Goal: Task Accomplishment & Management: Manage account settings

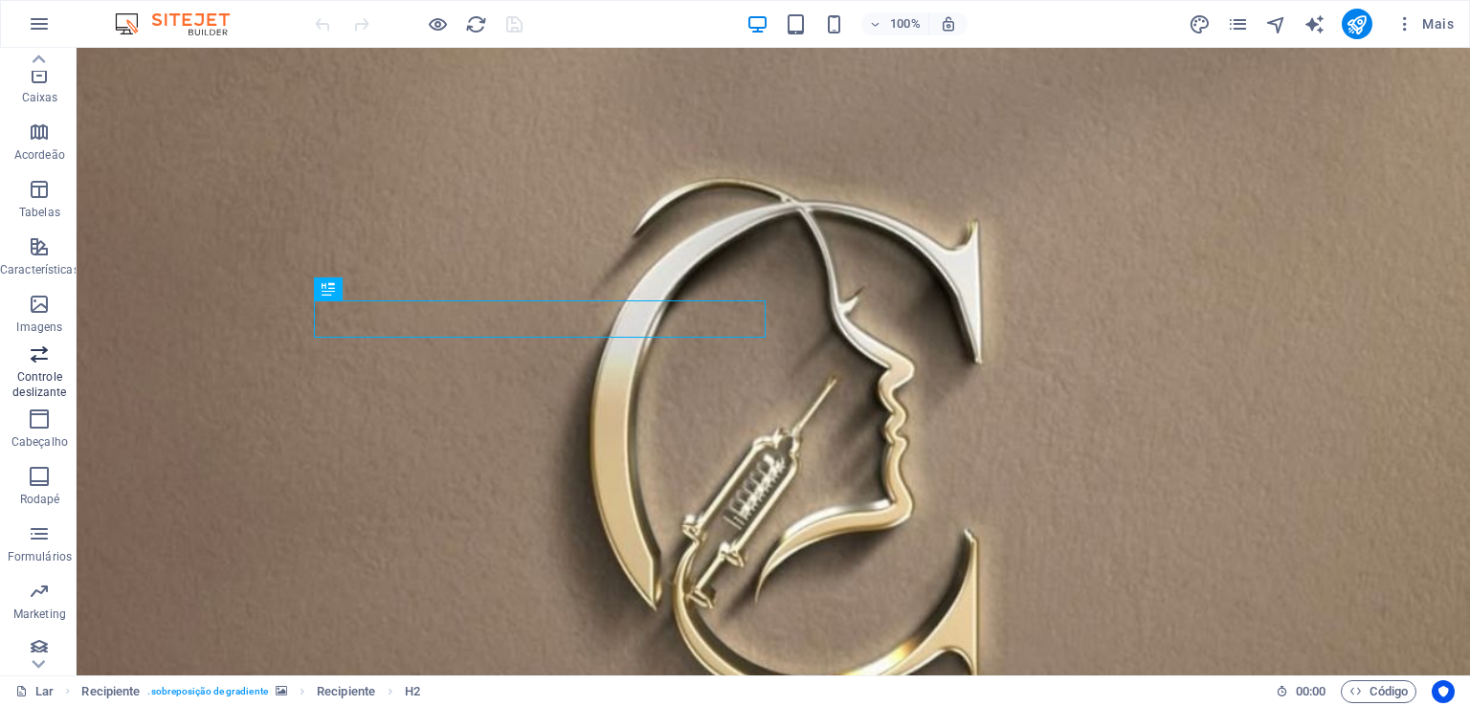
scroll to position [233, 0]
click at [1402, 27] on icon "button" at bounding box center [1404, 23] width 19 height 19
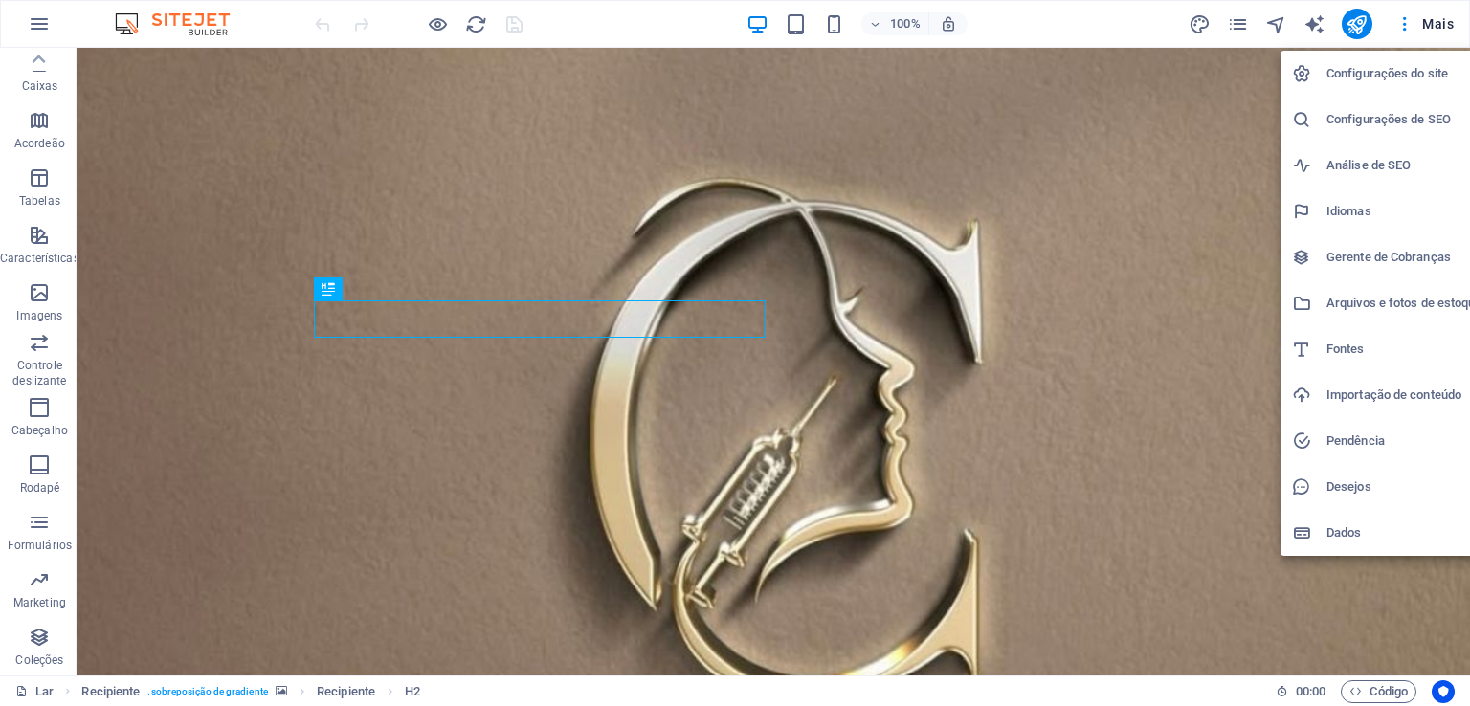
click at [1388, 75] on font "Configurações do site" at bounding box center [1387, 73] width 122 height 14
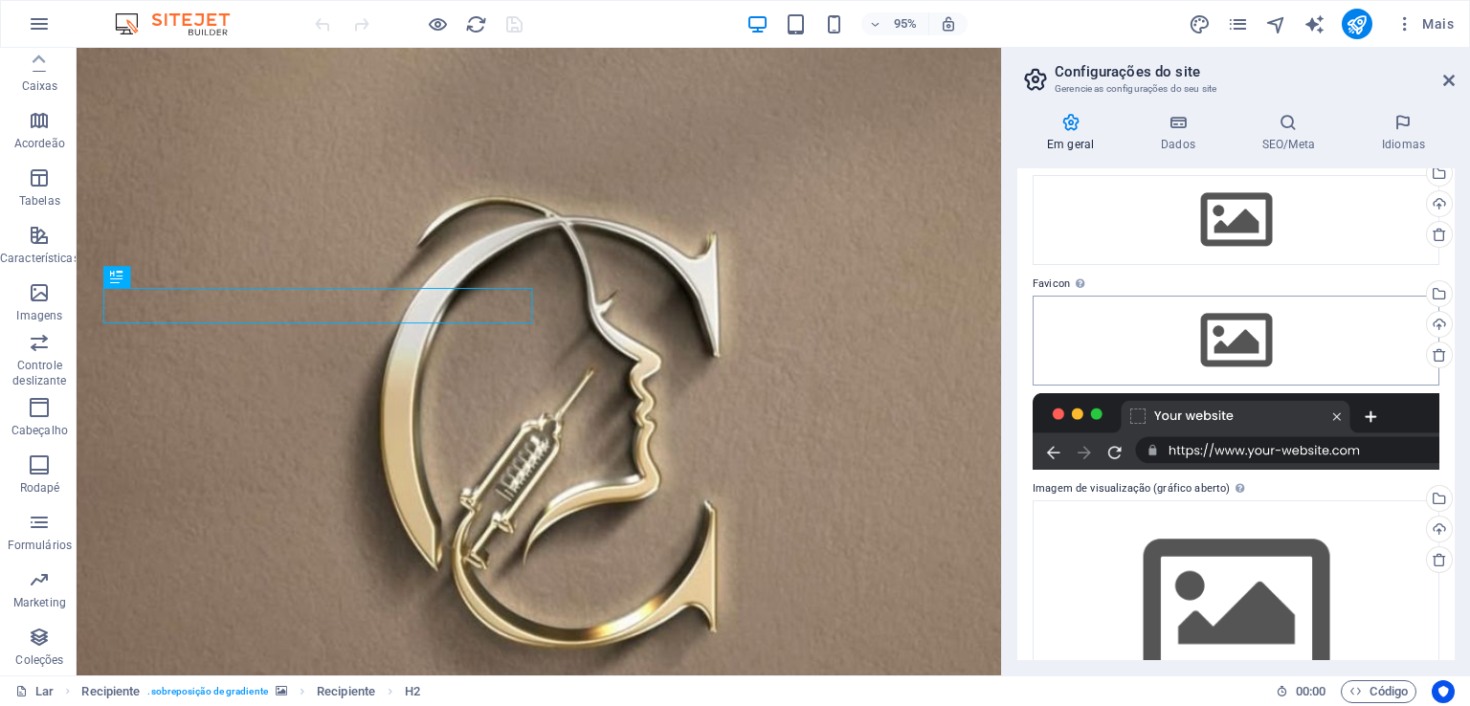
scroll to position [0, 0]
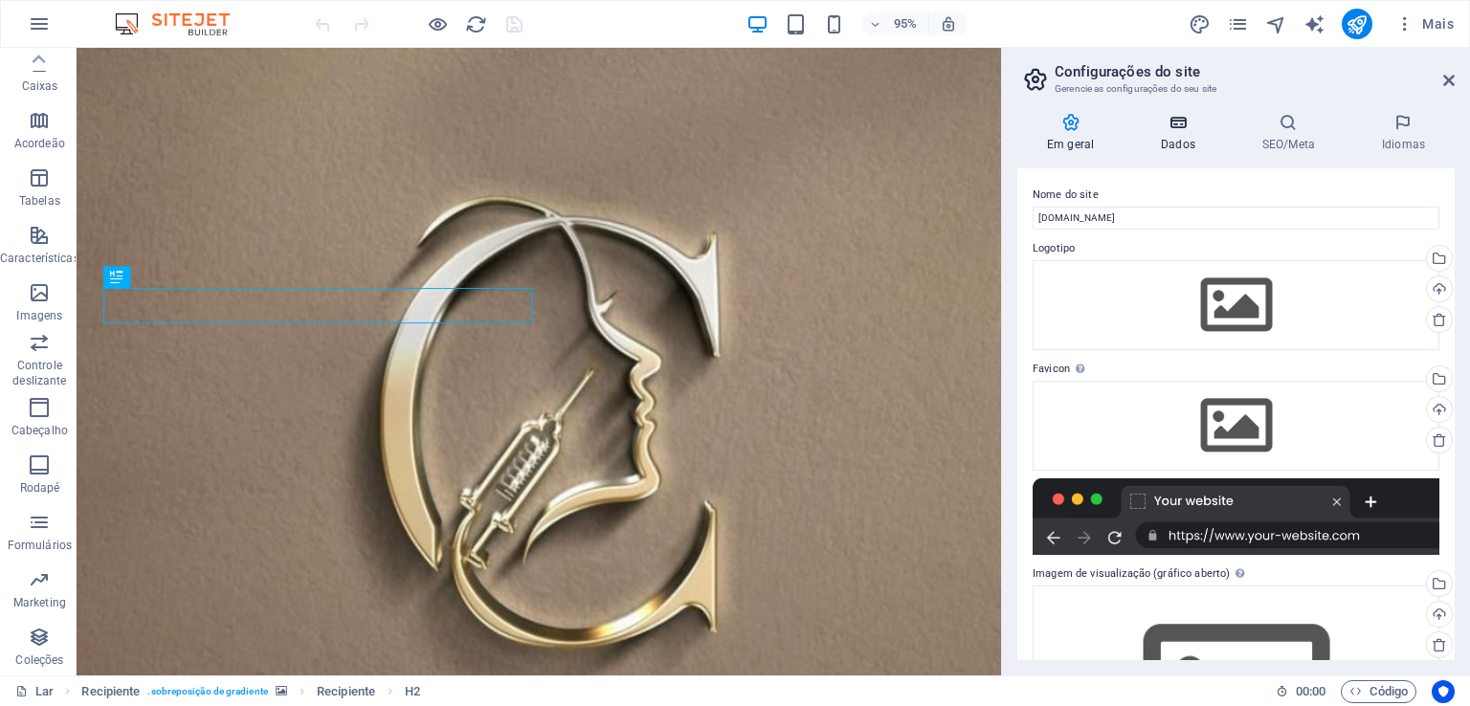
click at [1175, 136] on h4 "Dados" at bounding box center [1181, 133] width 101 height 40
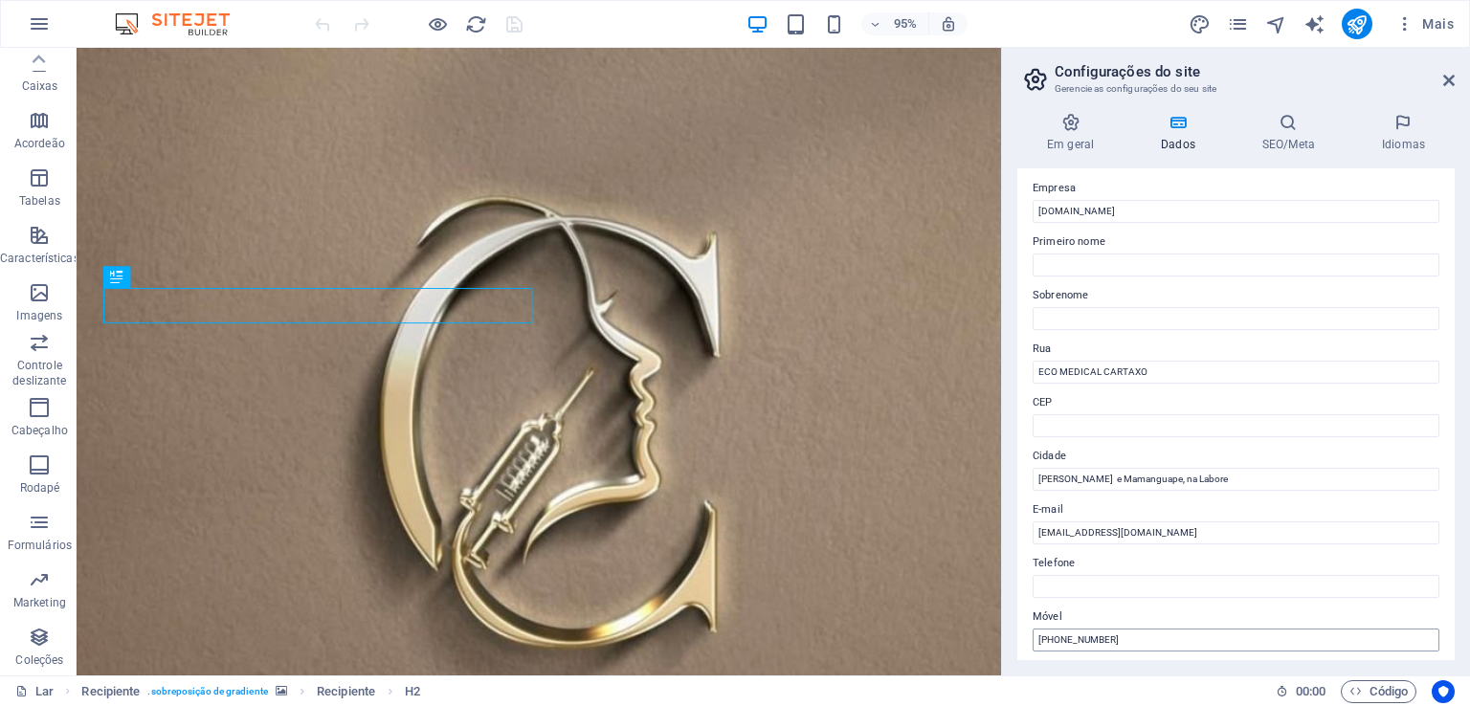
scroll to position [45, 0]
click at [1291, 139] on font "SEO/Meta" at bounding box center [1288, 144] width 53 height 13
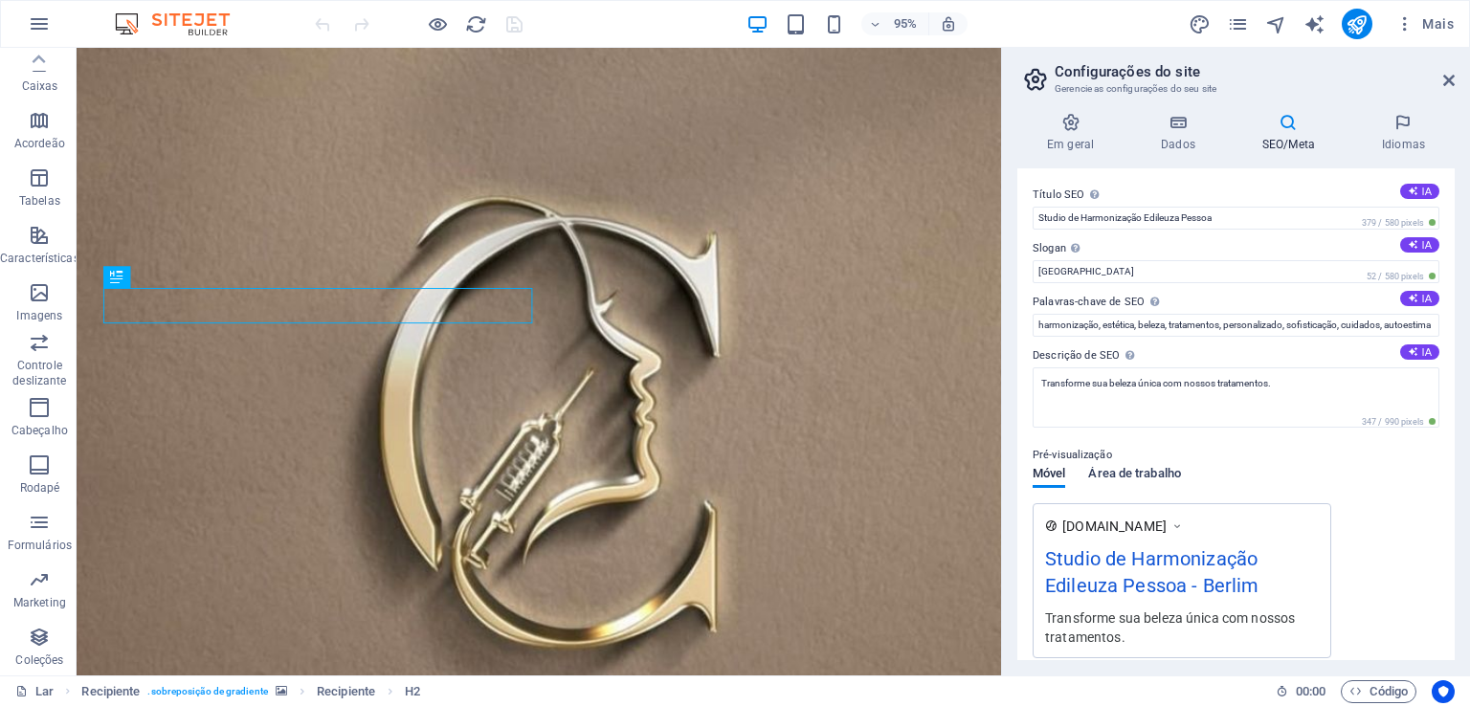
click at [1134, 476] on font "Área de trabalho" at bounding box center [1134, 473] width 93 height 14
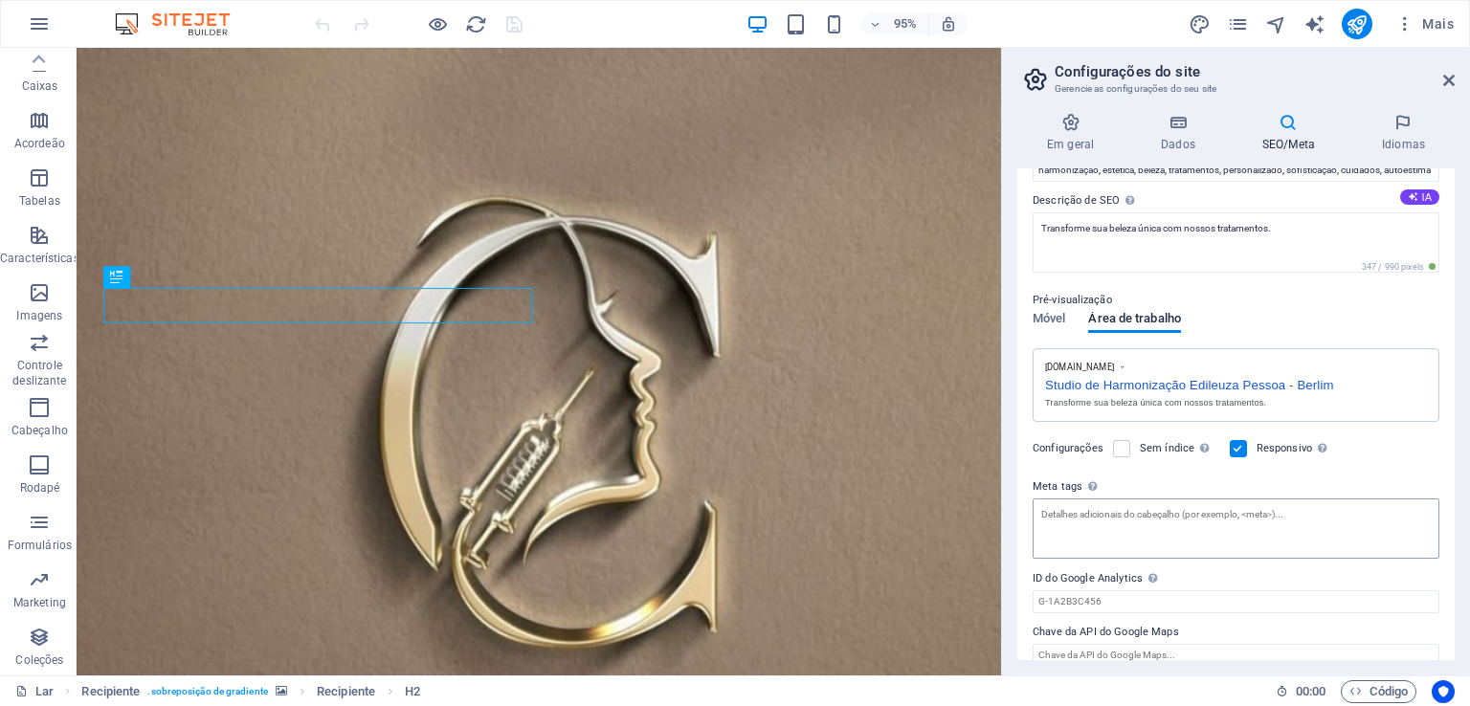
scroll to position [176, 0]
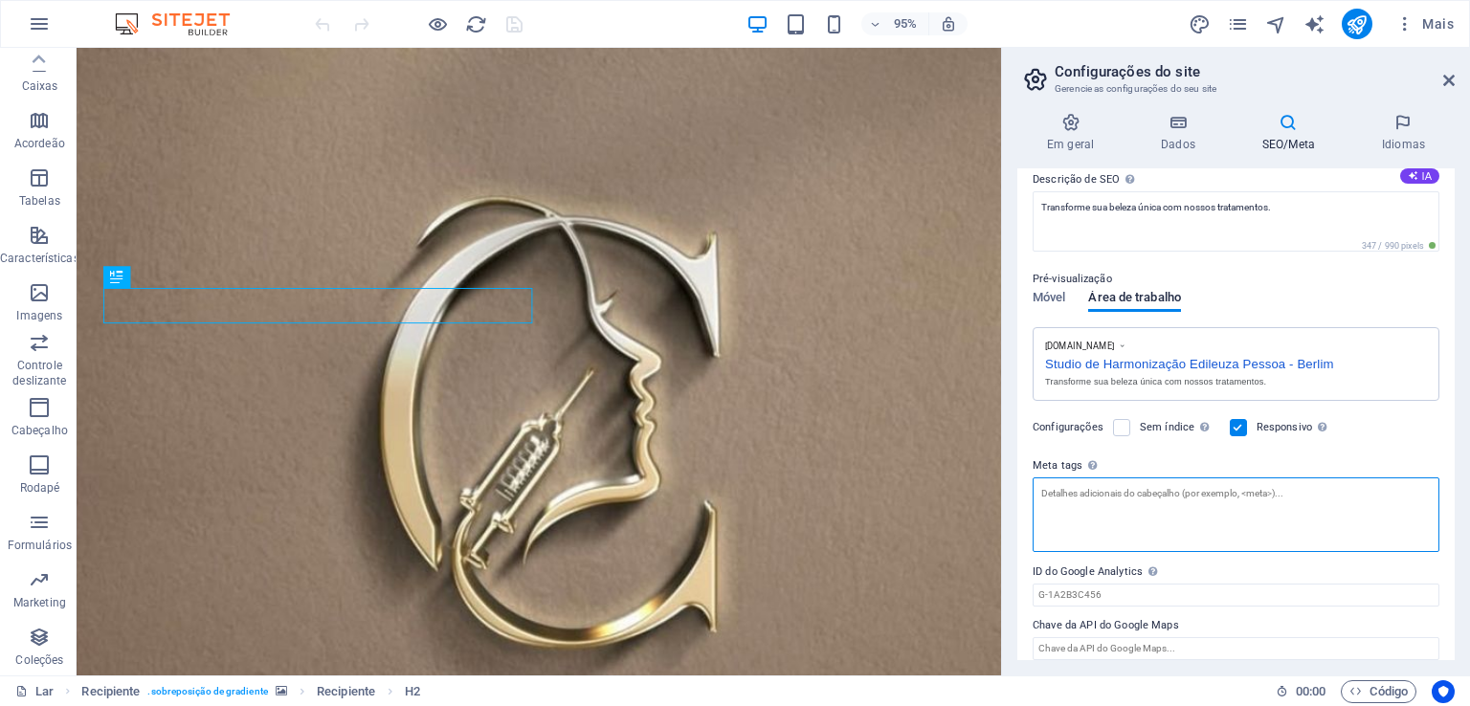
paste textarea "<!-- Meta Pixel Code --> <script> !function(f,b,e,v,n,t,s) {if(f.fbq)return;n=f…"
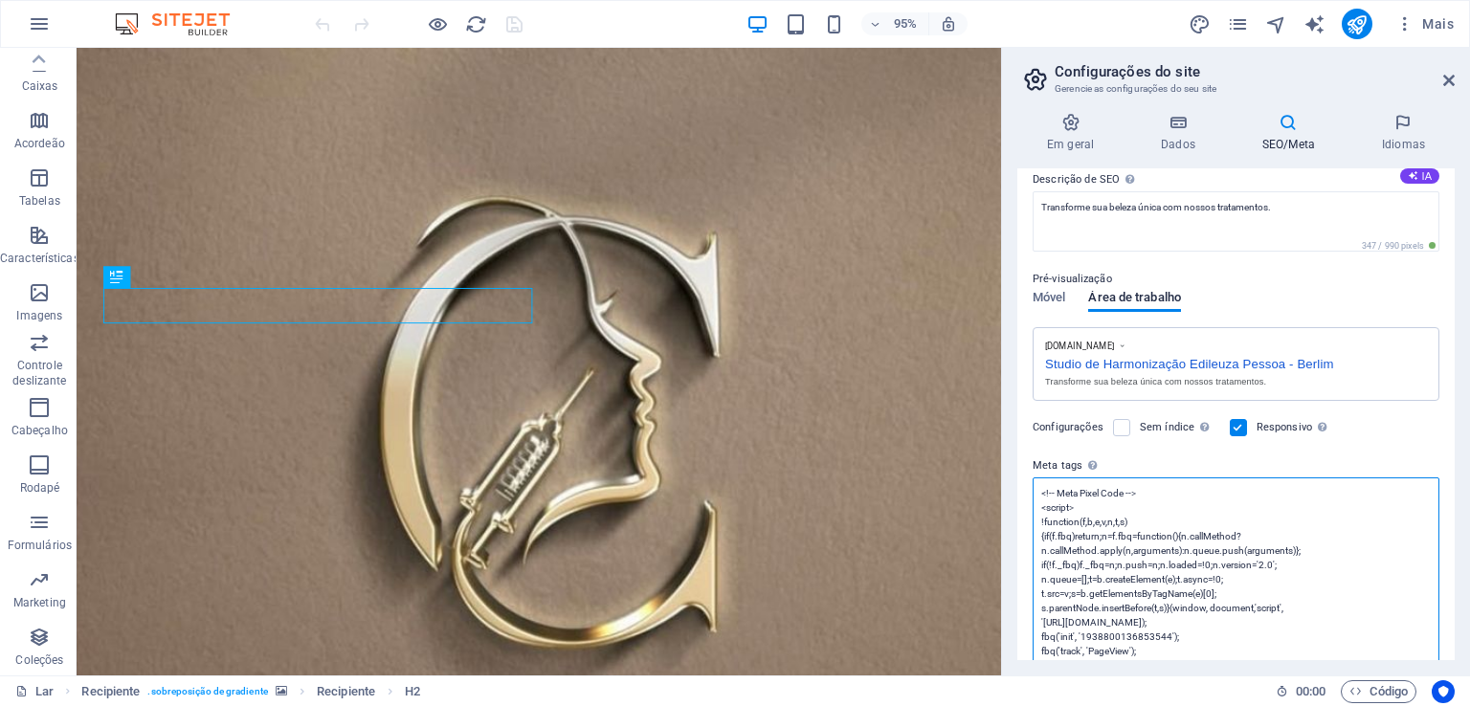
scroll to position [0, 0]
type textarea "<!-- Meta Pixel Code --> <script> !function(f,b,e,v,n,t,s) {if(f.fbq)return;n=f…"
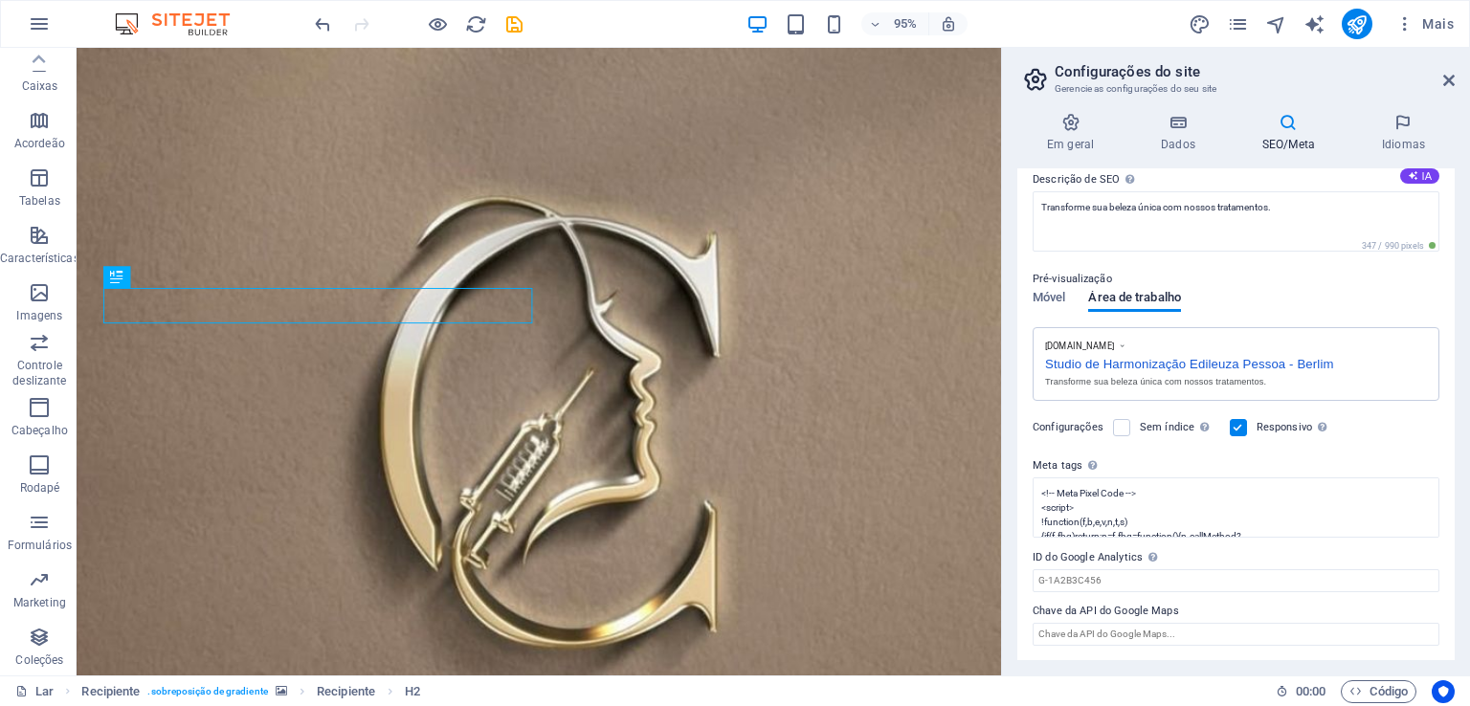
drag, startPoint x: 1454, startPoint y: 372, endPoint x: 1451, endPoint y: 444, distance: 71.9
click at [1451, 444] on div "Em geral Dados SEO/Meta Idiomas Nome do site edileuzapessoa.com.br Logotipo Arr…" at bounding box center [1236, 387] width 468 height 578
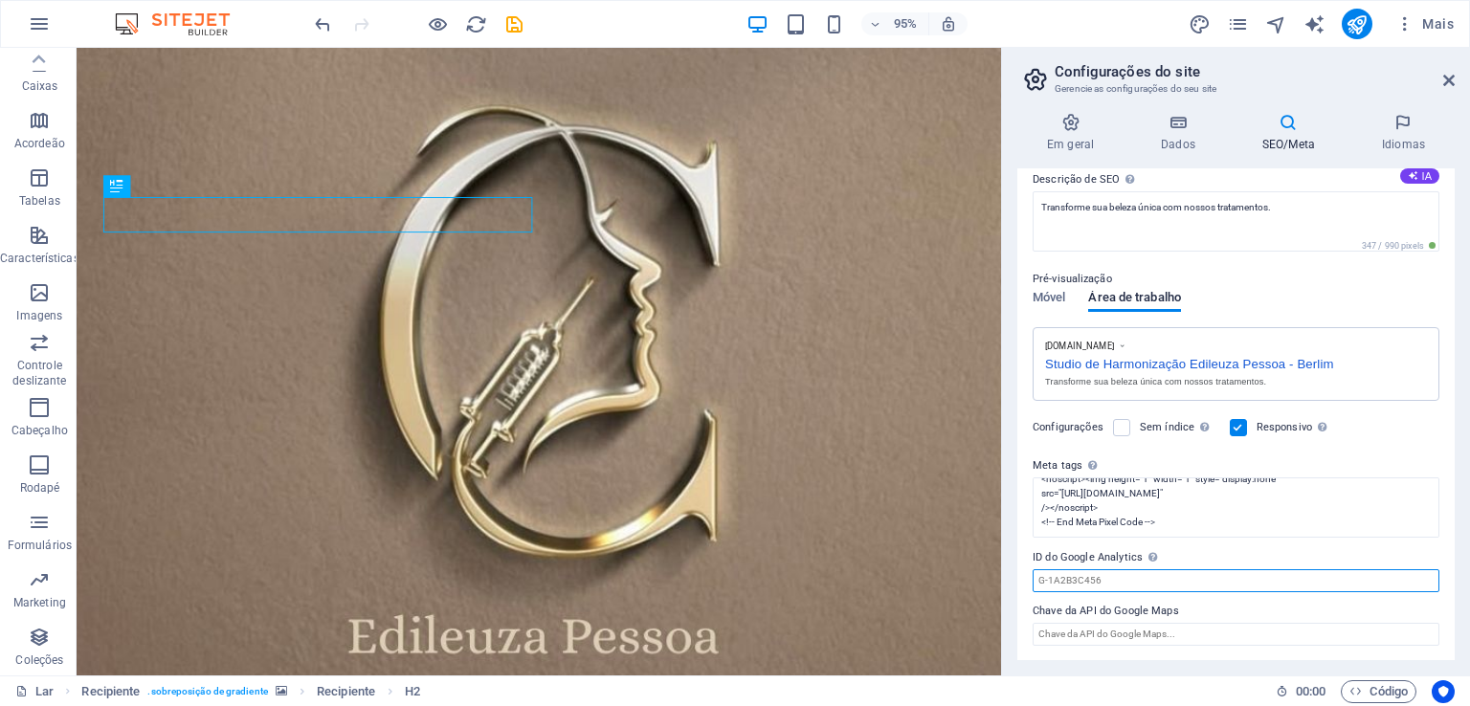
click at [1114, 583] on input "ID do Google Analytics Adicione apenas o ID do Google Analytics. Incluímos o ID…" at bounding box center [1235, 580] width 407 height 23
paste input "500-876-4046"
type input "500-876-4046"
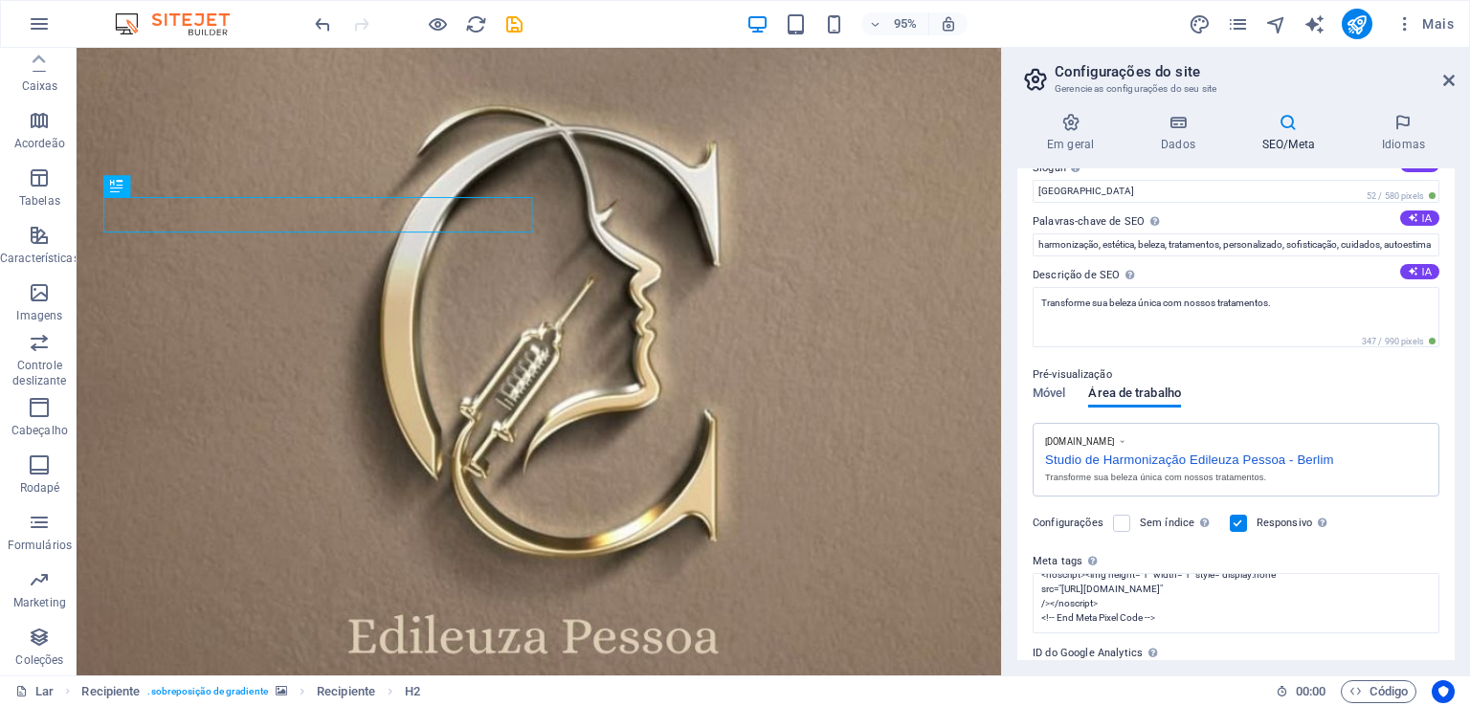
scroll to position [176, 0]
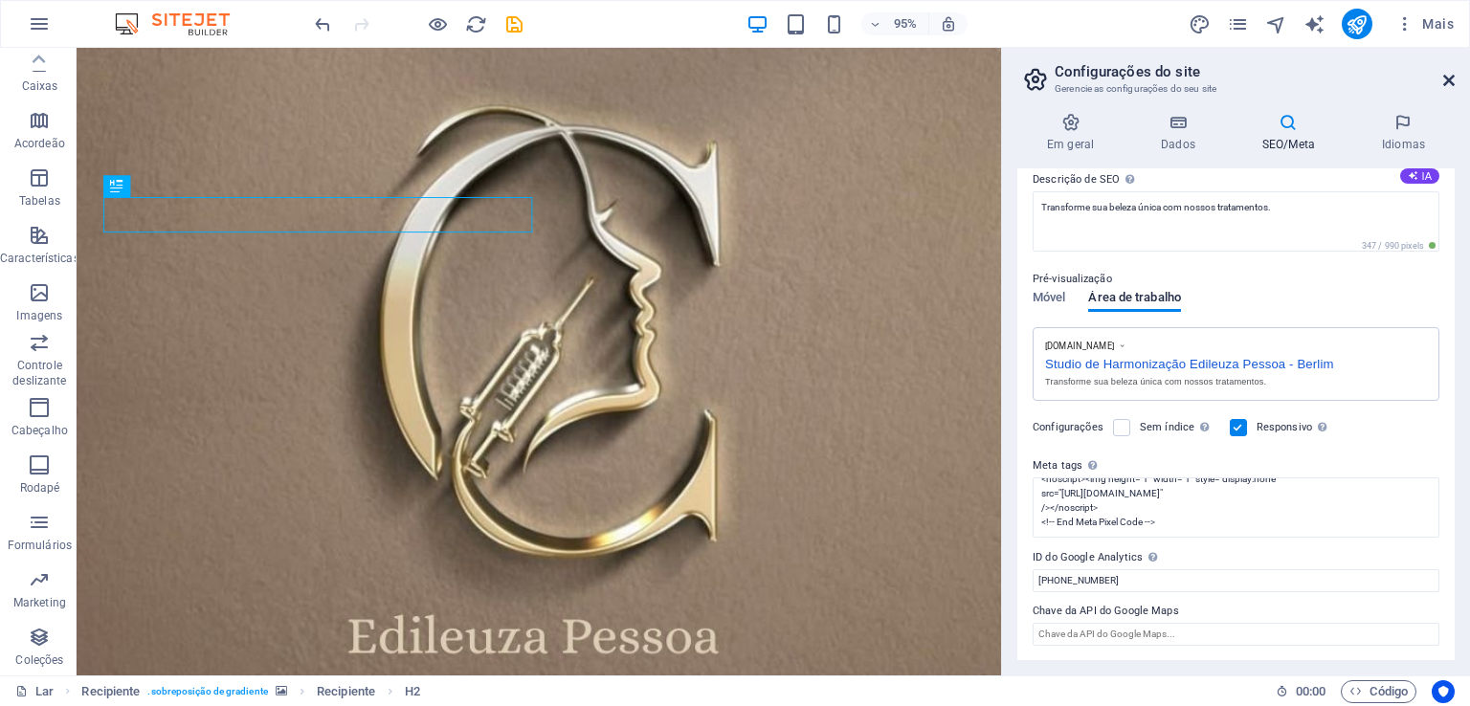
click at [1447, 85] on icon at bounding box center [1448, 80] width 11 height 15
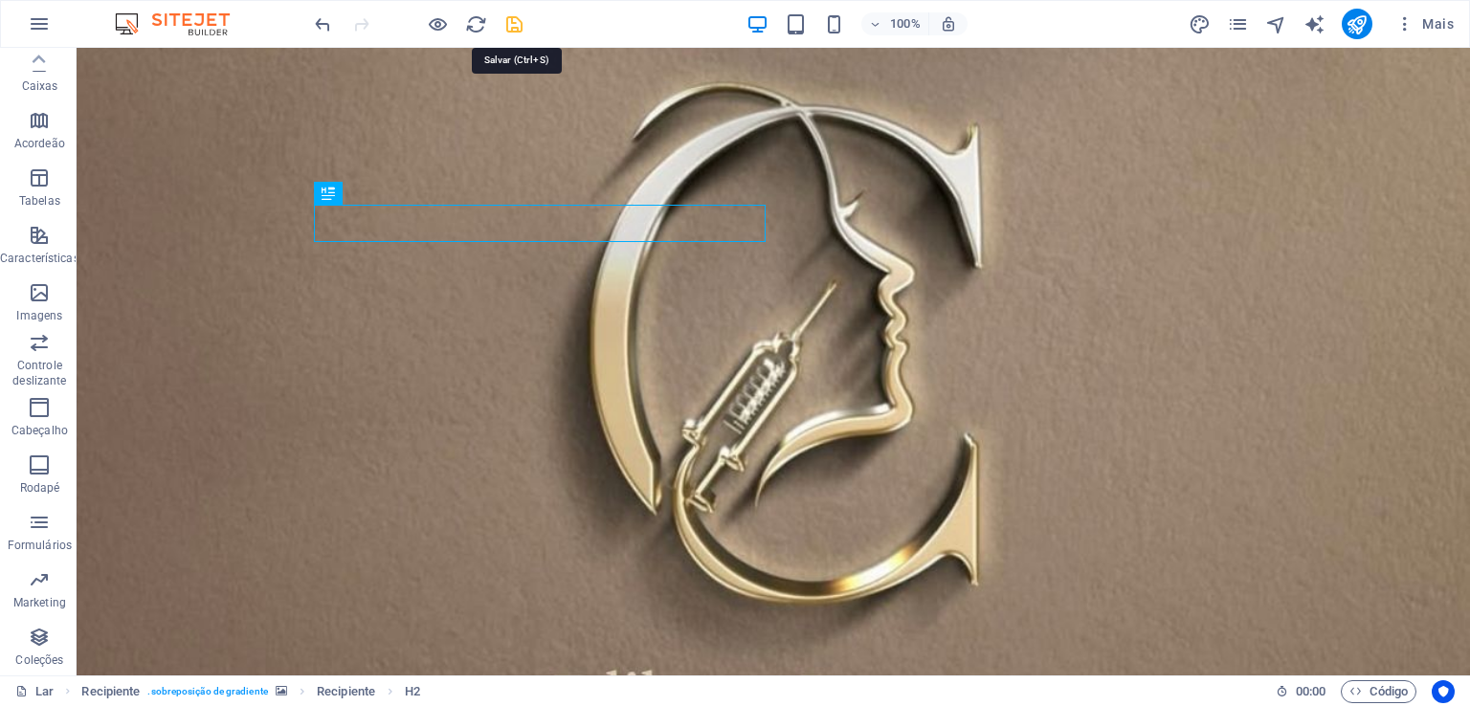
click at [506, 21] on icon "salvar" at bounding box center [514, 24] width 22 height 22
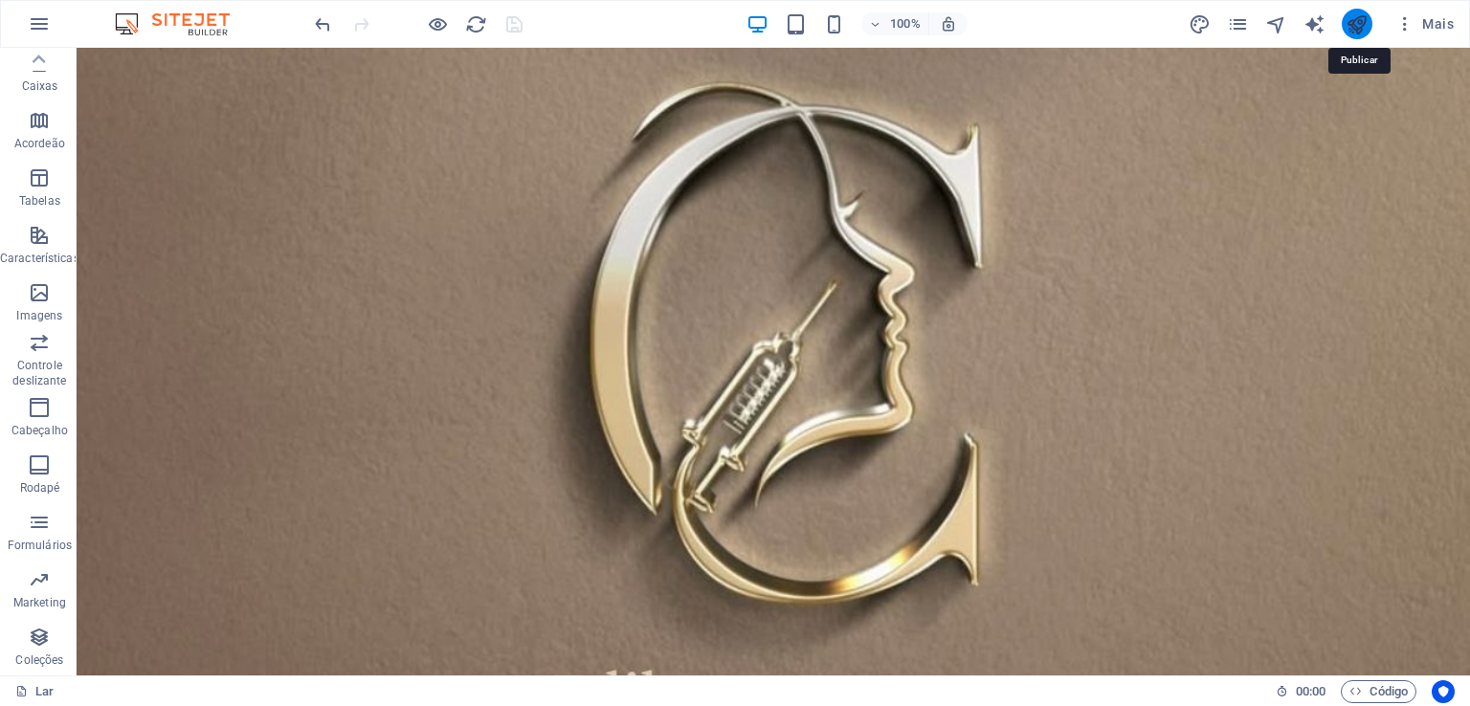
click at [1355, 28] on icon "publicar" at bounding box center [1356, 24] width 22 height 22
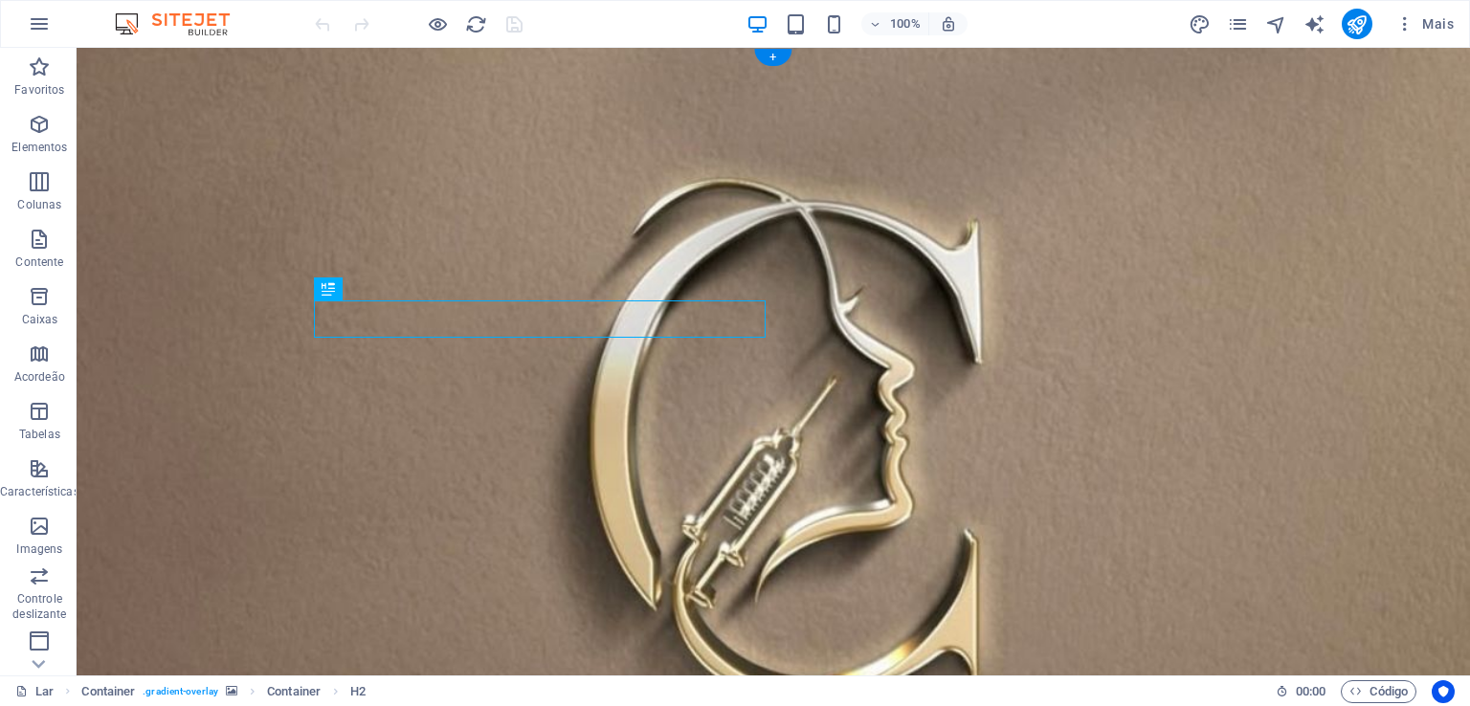
click at [1179, 312] on figure at bounding box center [773, 475] width 1393 height 854
click at [1404, 23] on icon "button" at bounding box center [1404, 23] width 19 height 19
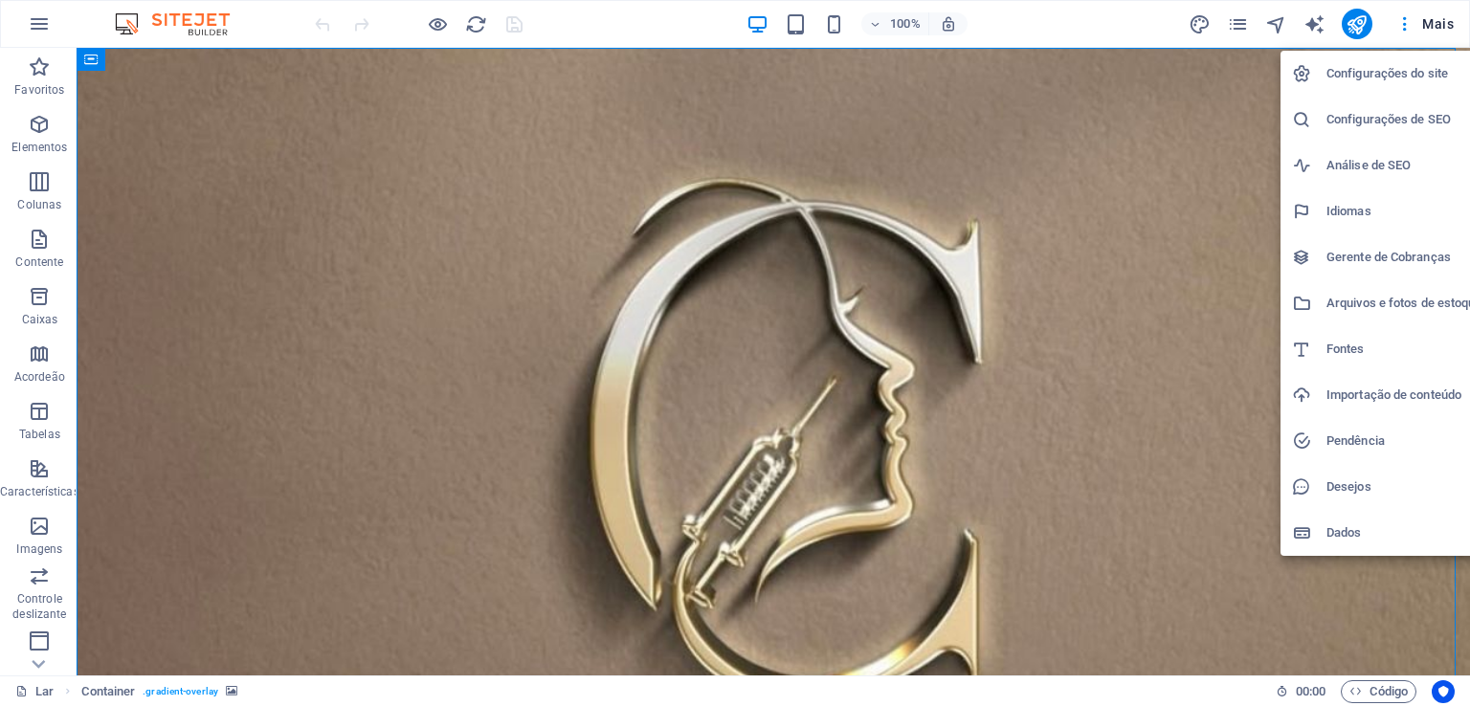
click at [1359, 72] on font "Configurações do site" at bounding box center [1387, 73] width 122 height 14
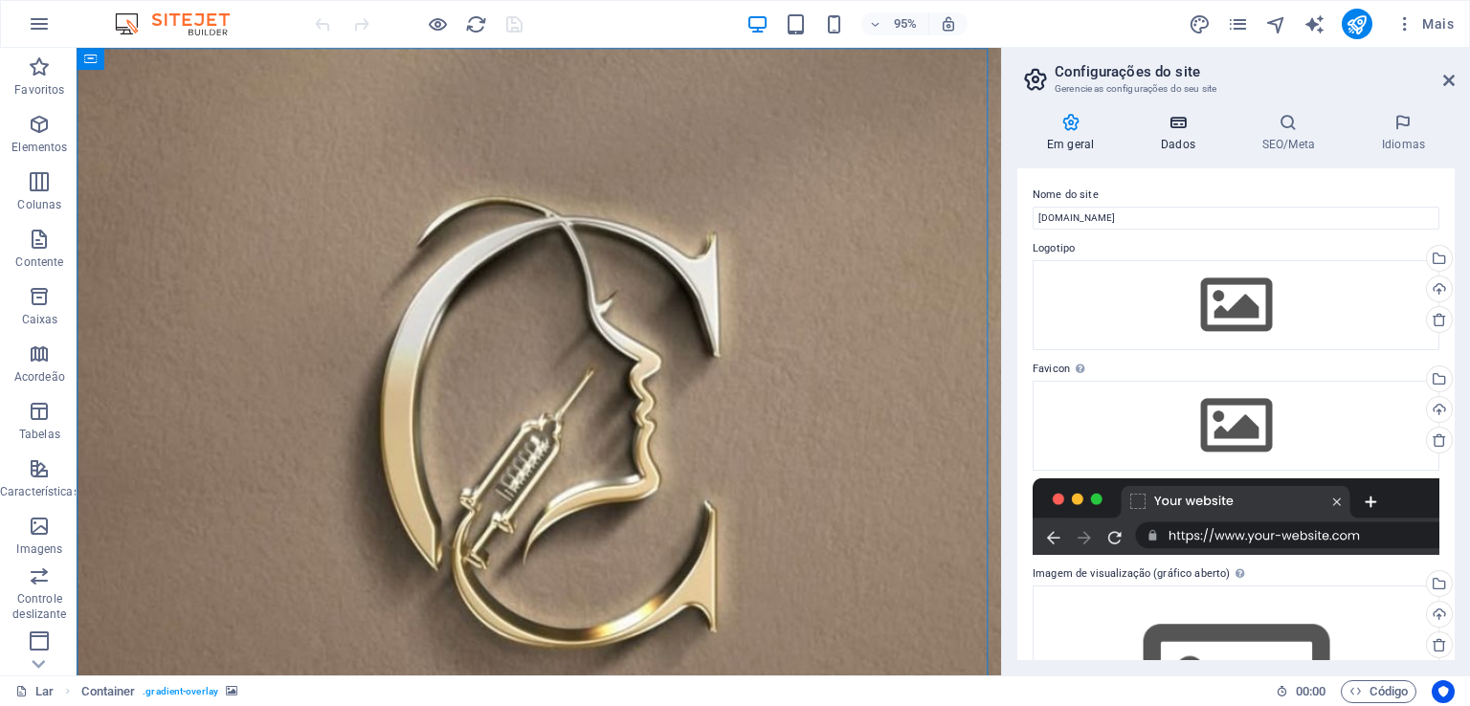
click at [1167, 138] on font "Dados" at bounding box center [1178, 144] width 34 height 13
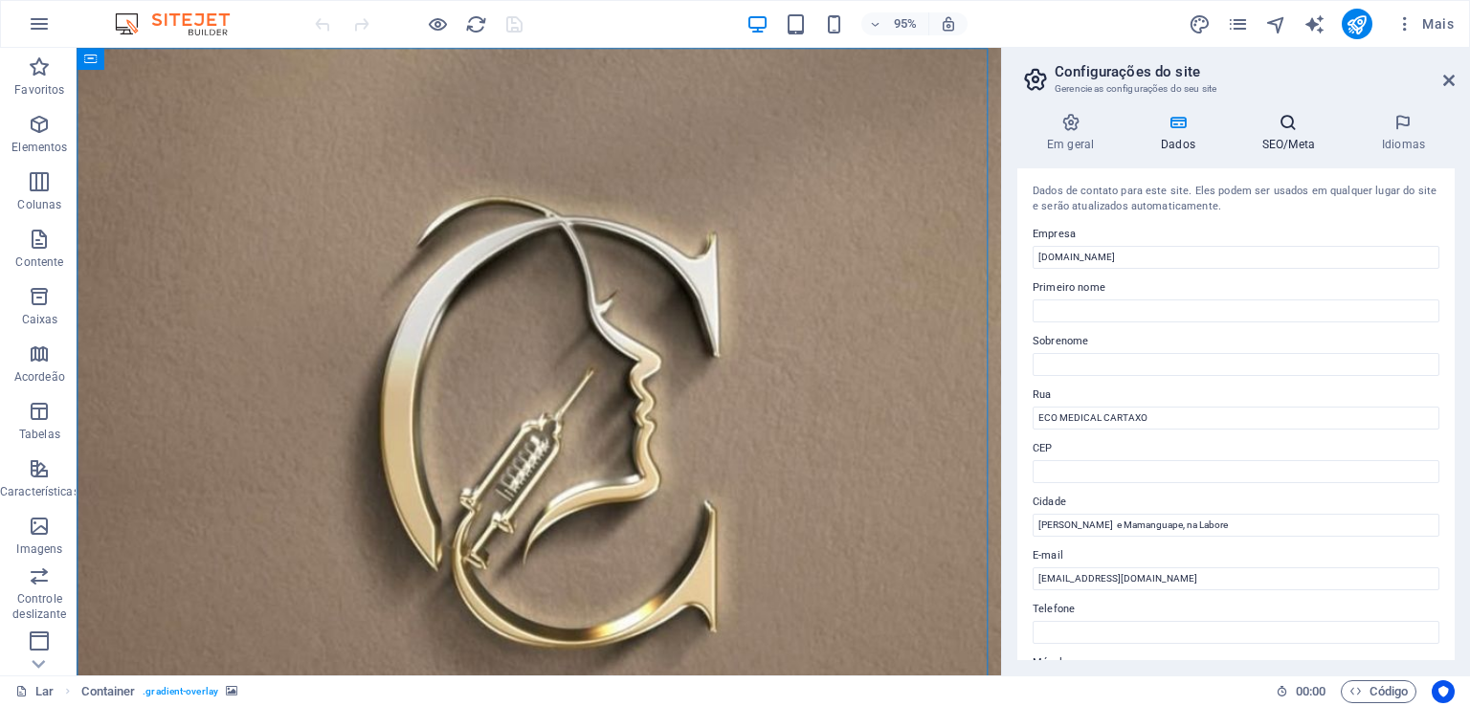
click at [1278, 143] on font "SEO/Meta" at bounding box center [1288, 144] width 53 height 13
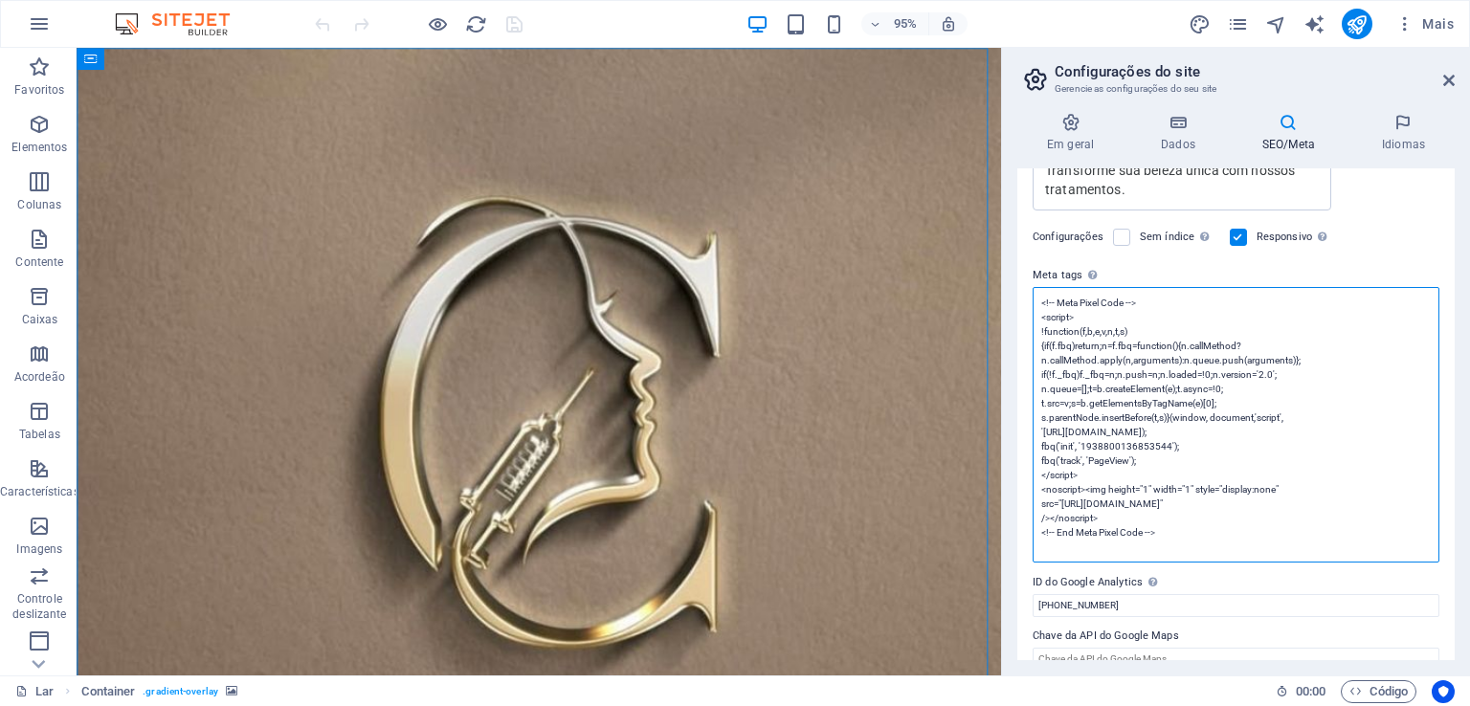
scroll to position [472, 0]
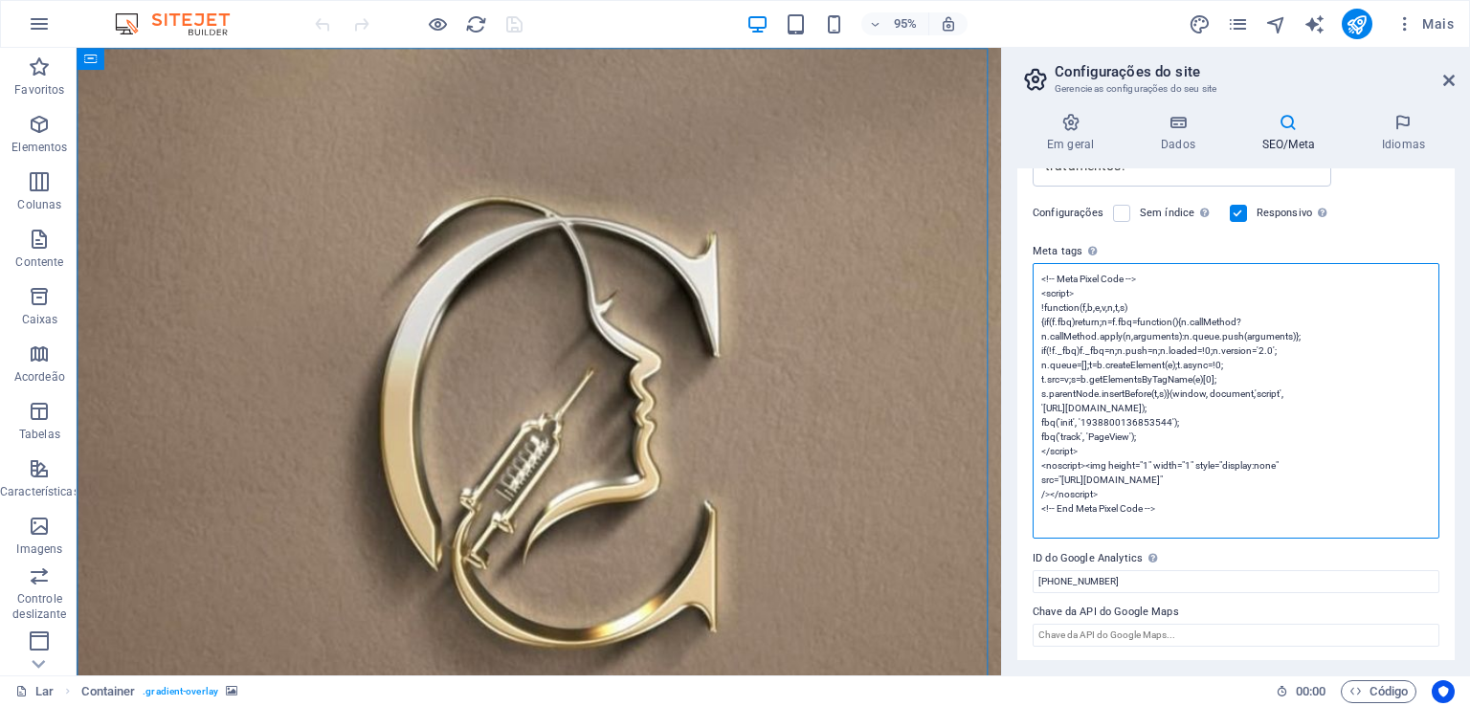
drag, startPoint x: 1035, startPoint y: 489, endPoint x: 1209, endPoint y: 525, distance: 177.9
click at [1209, 525] on textarea "<!-- Meta Pixel Code --> <script> !function(f,b,e,v,n,t,s) {if(f.fbq)return;n=f…" at bounding box center [1235, 401] width 407 height 276
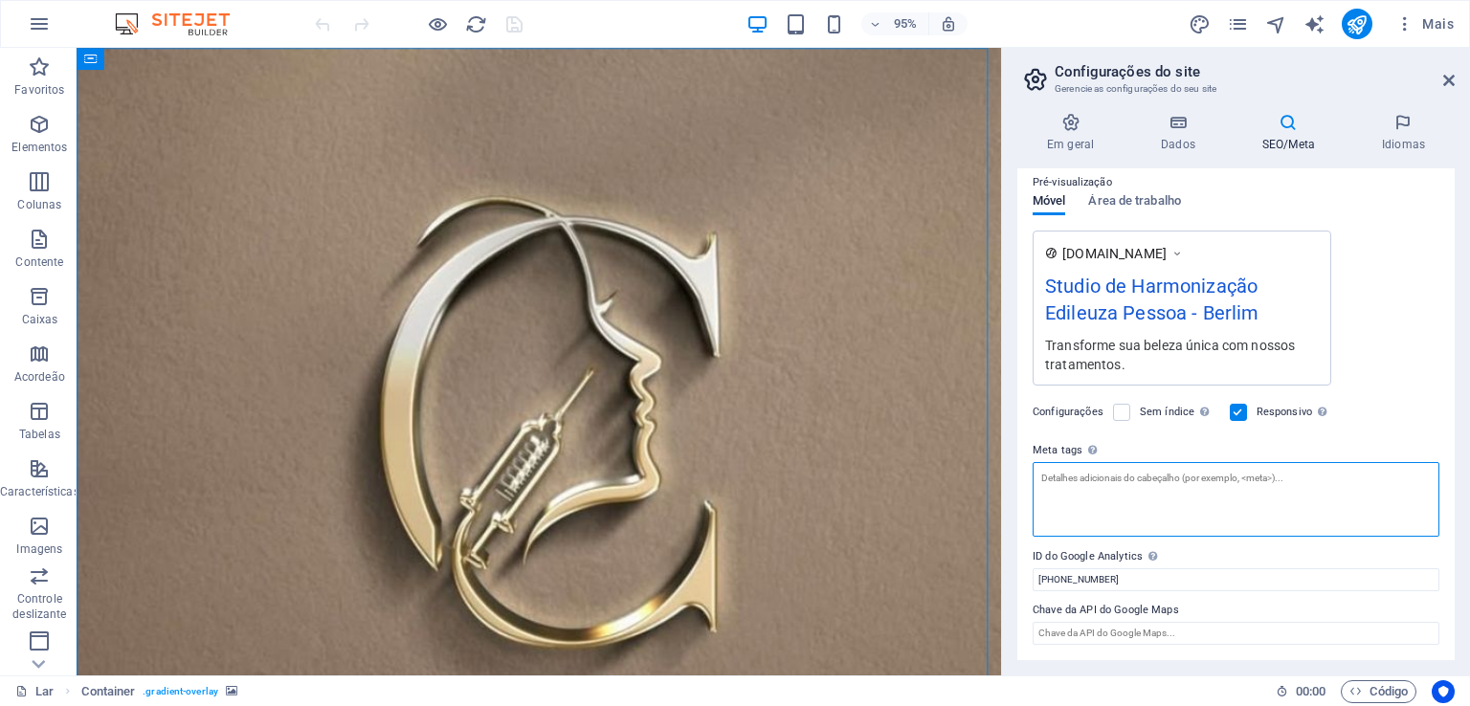
scroll to position [271, 0]
click at [1052, 476] on textarea "Meta tags Insira aqui o código HTML que será inserido nas tags do seu site. Obs…" at bounding box center [1235, 501] width 407 height 75
paste textarea "<!-- Google Tag Manager --> <script>(function(w,d,s,l,i){w[l]=w[l]||[];w[l].pus…"
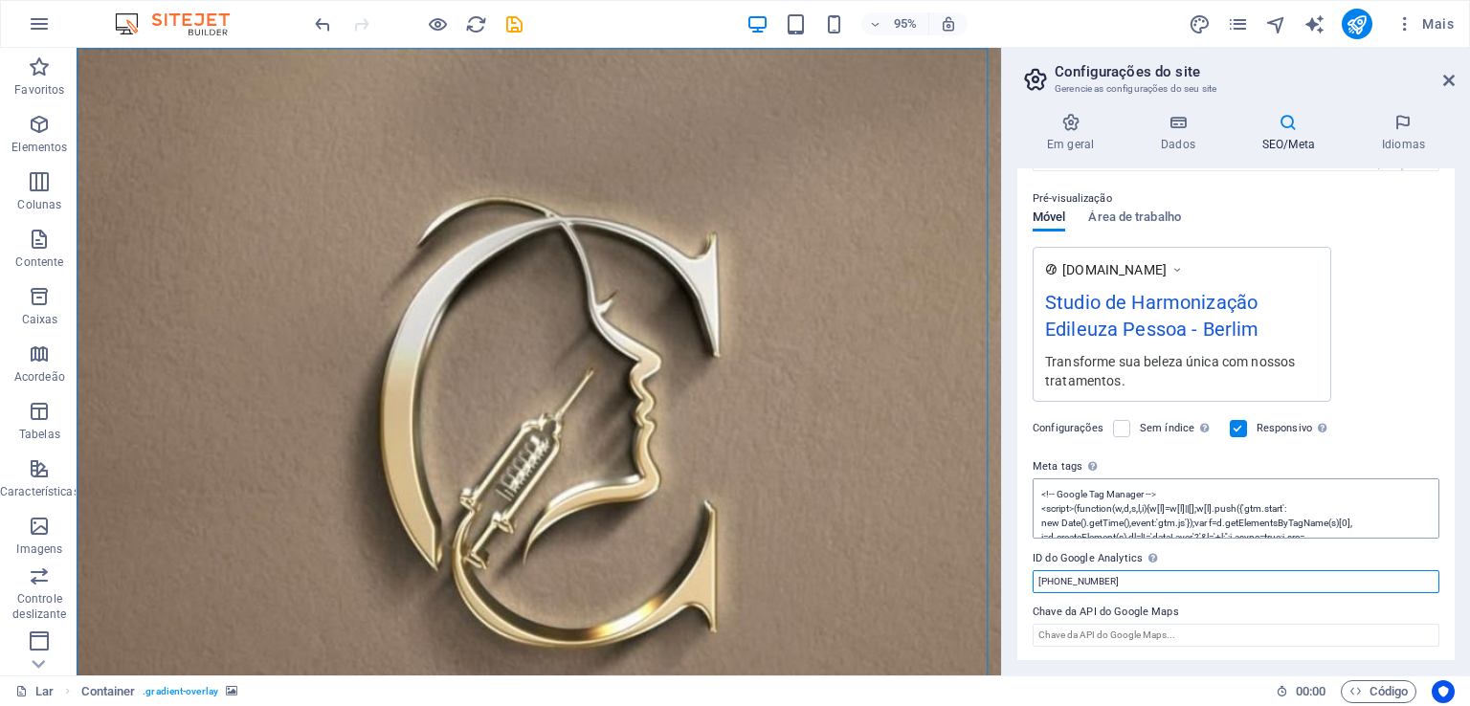
scroll to position [57, 0]
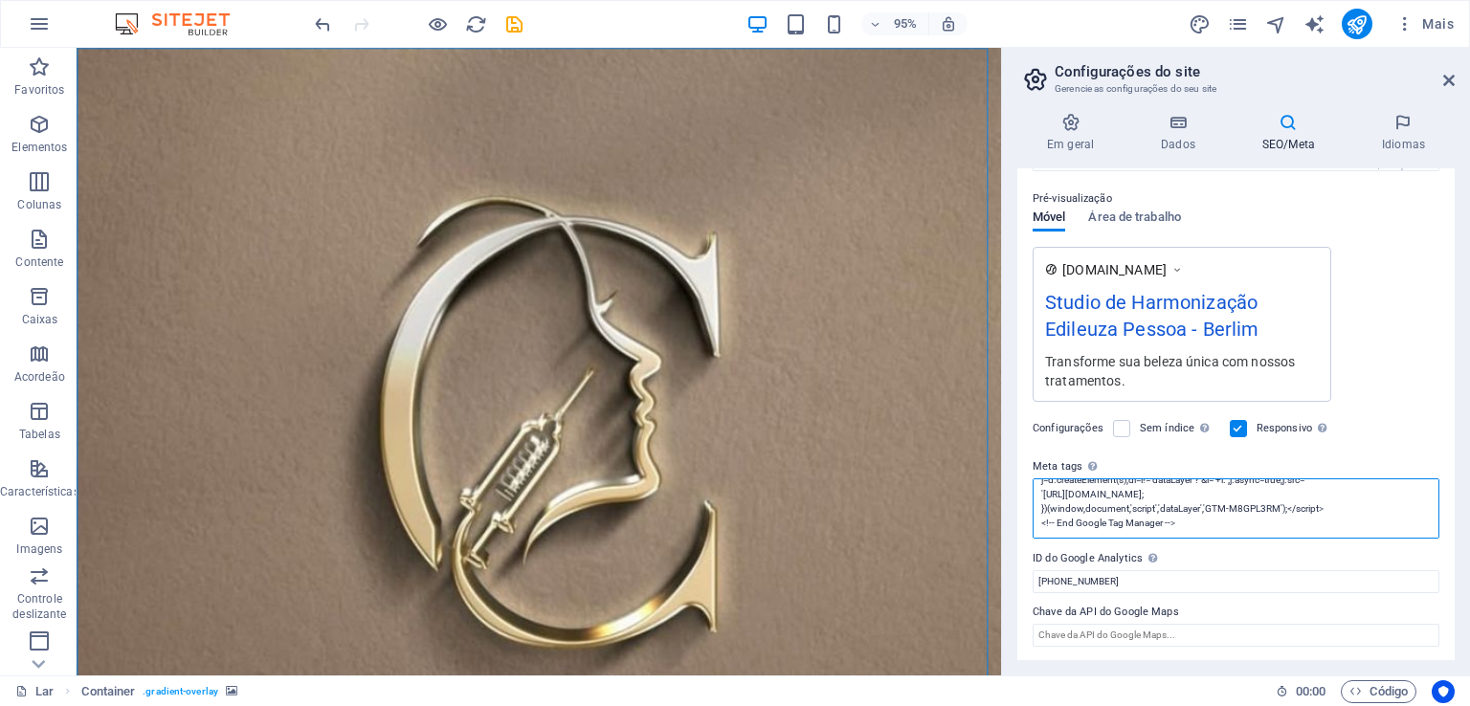
click at [1206, 518] on textarea "<!-- Google Tag Manager --> <script>(function(w,d,s,l,i){w[l]=w[l]||[];w[l].pus…" at bounding box center [1235, 508] width 407 height 60
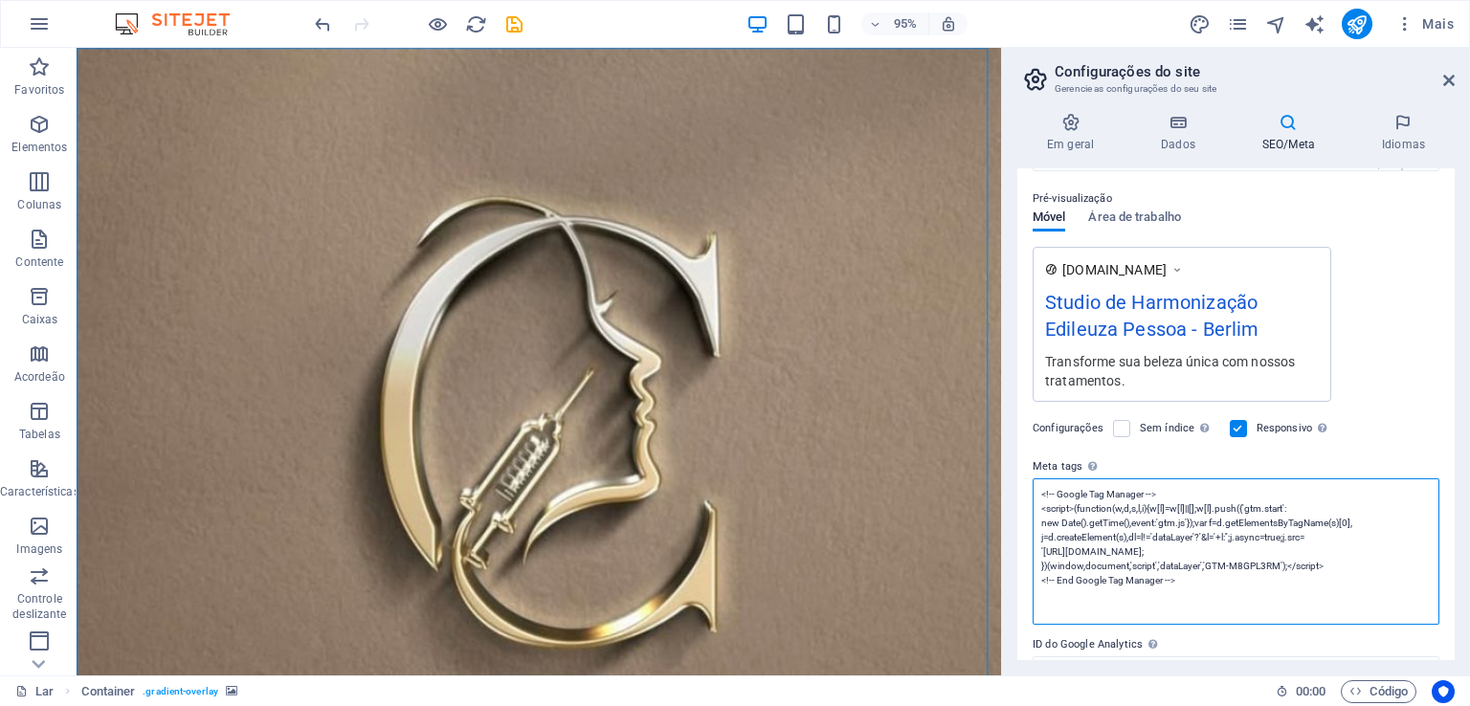
scroll to position [0, 0]
paste textarea "<!-- Google Tag Manager (noscript) --> <noscript><iframe src="https://www.googl…"
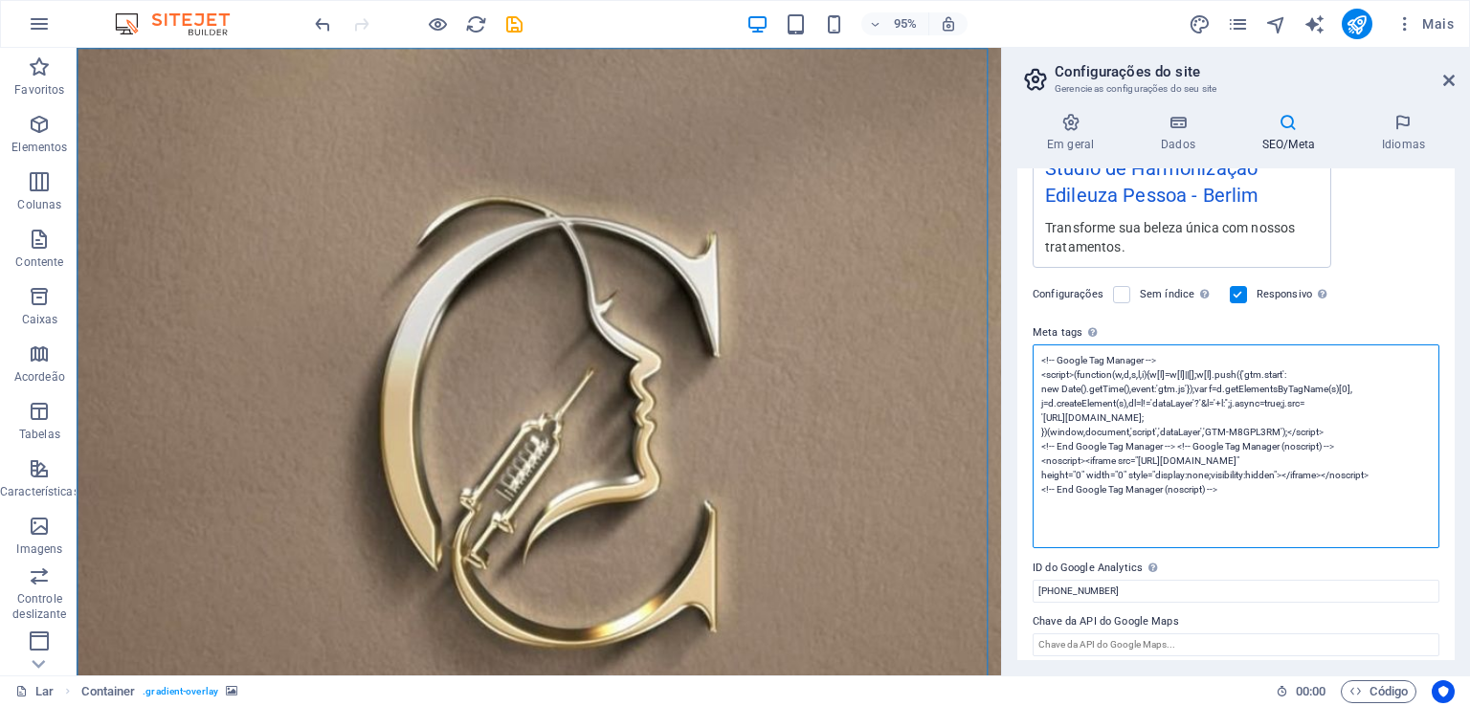
scroll to position [400, 0]
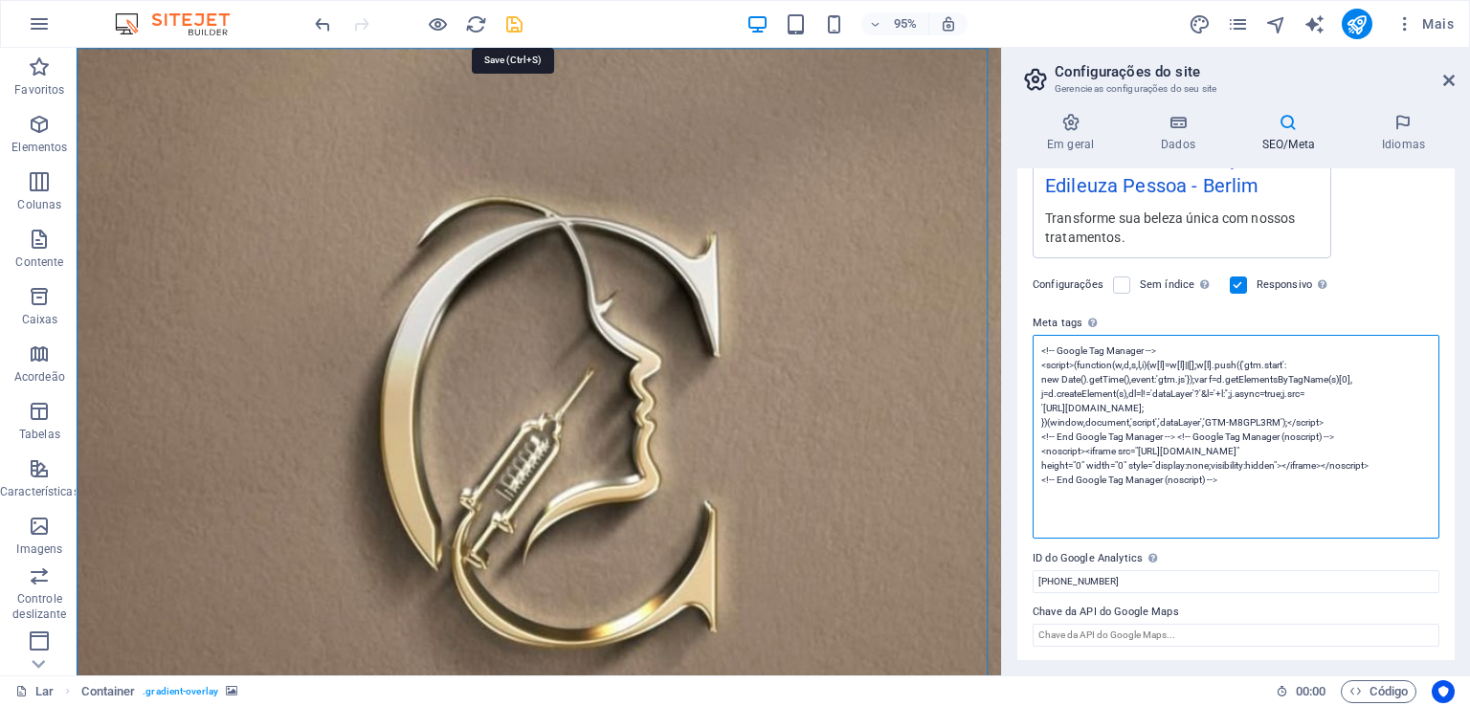
type textarea "<!-- Google Tag Manager --> <script>(function(w,d,s,l,i){w[l]=w[l]||[];w[l].pus…"
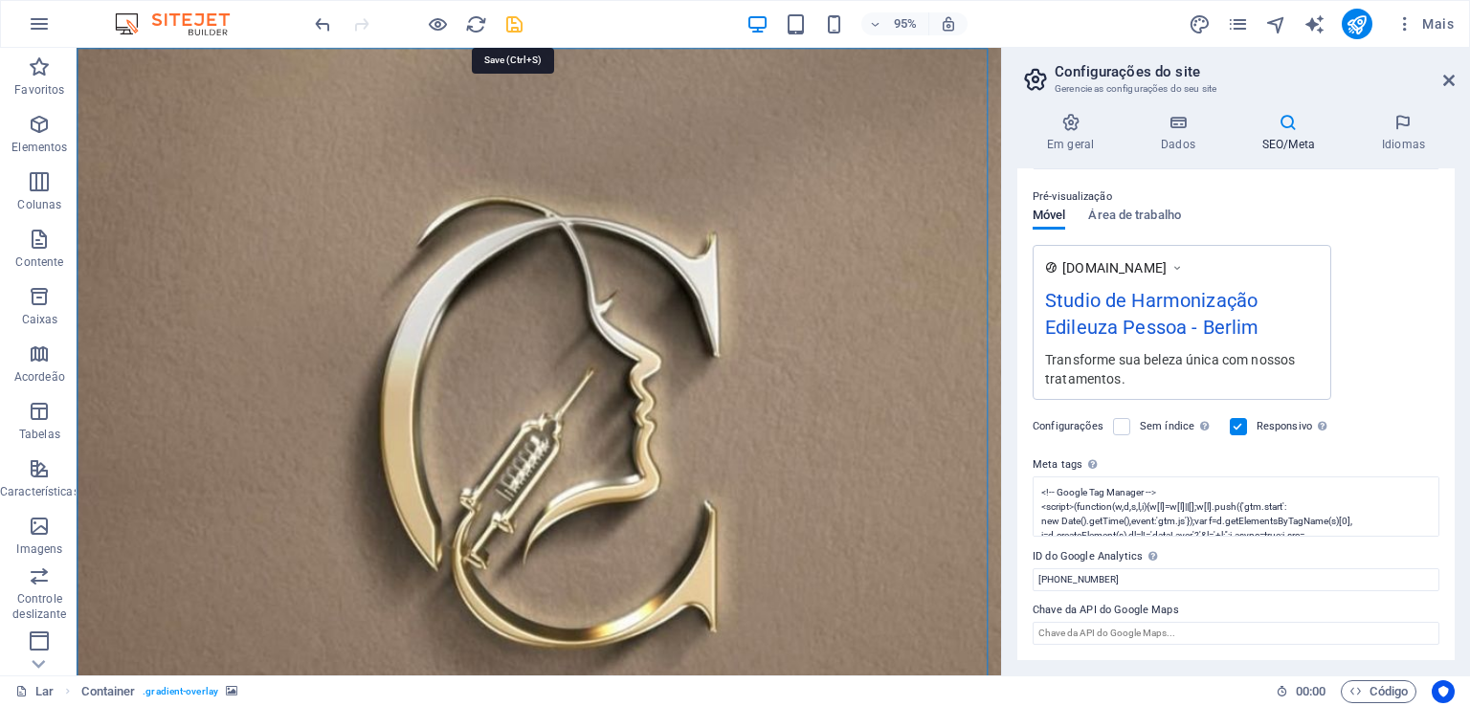
scroll to position [256, 0]
click at [514, 29] on icon "salvar" at bounding box center [514, 24] width 22 height 22
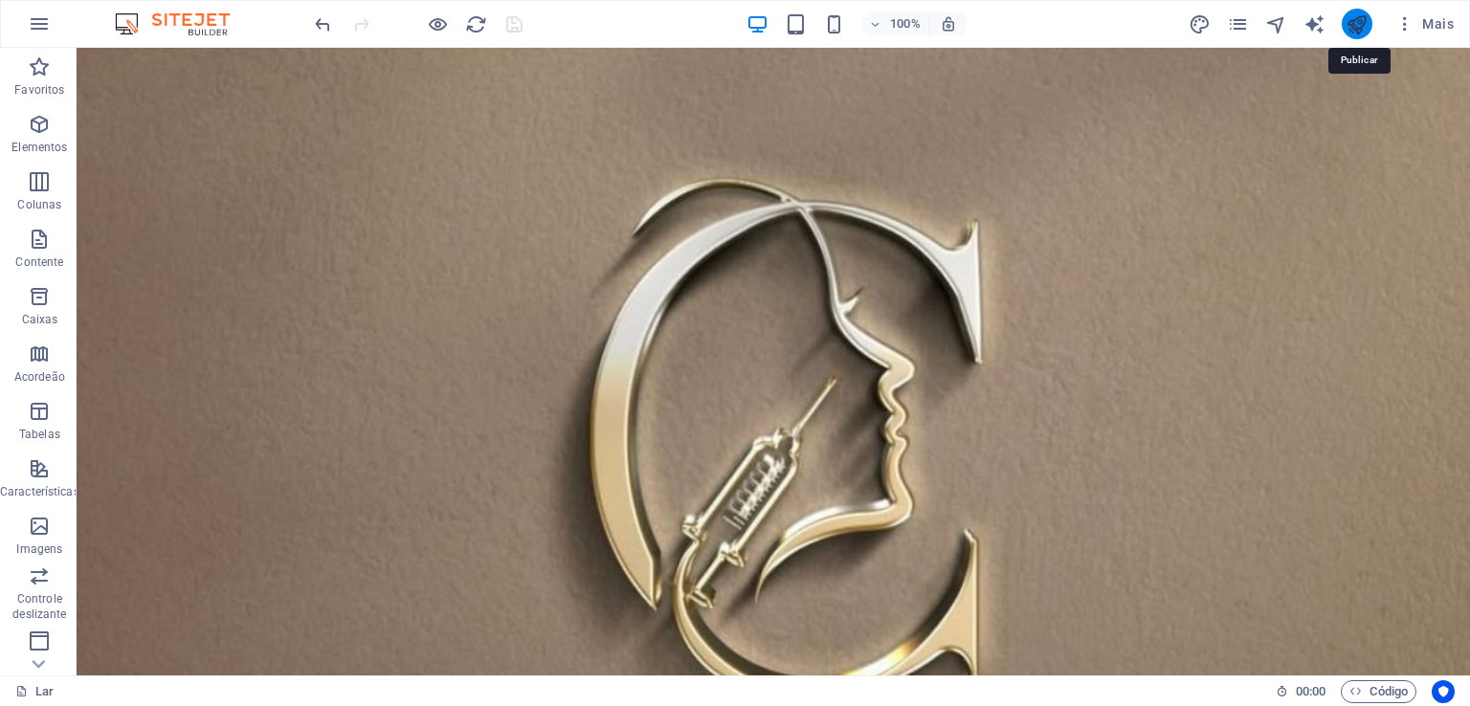
click at [1356, 26] on icon "publicar" at bounding box center [1356, 24] width 22 height 22
